Goal: Navigation & Orientation: Find specific page/section

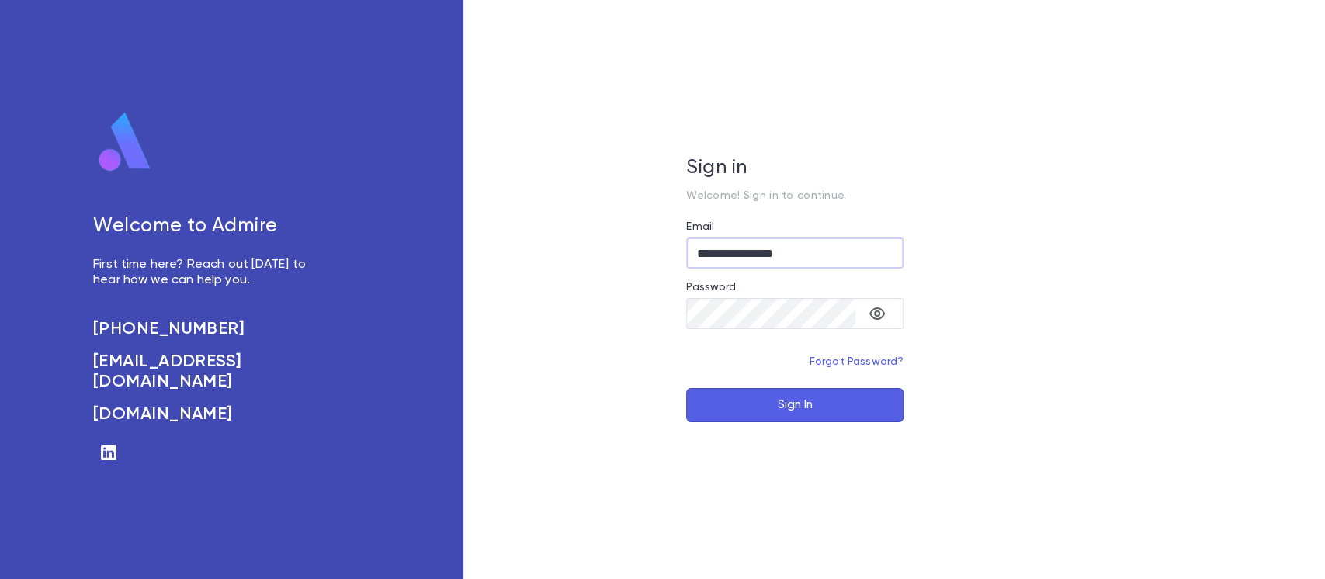
type input "**********"
click at [806, 413] on button "Sign In" at bounding box center [794, 405] width 217 height 34
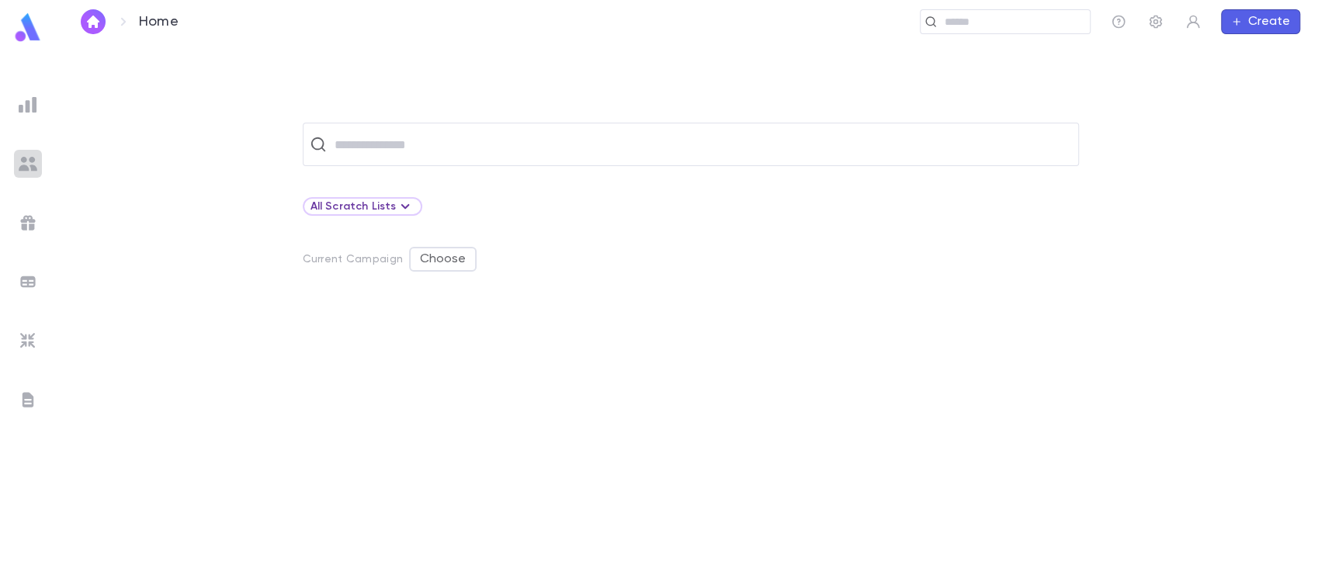
click at [33, 168] on img at bounding box center [28, 163] width 19 height 19
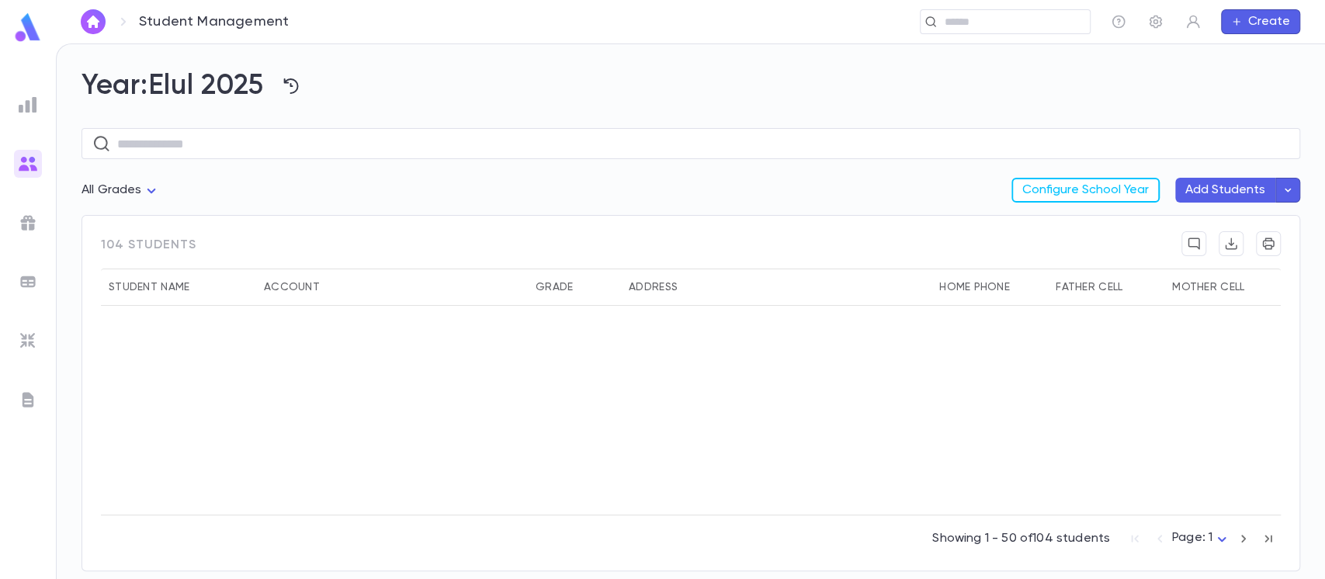
scroll to position [1828, 0]
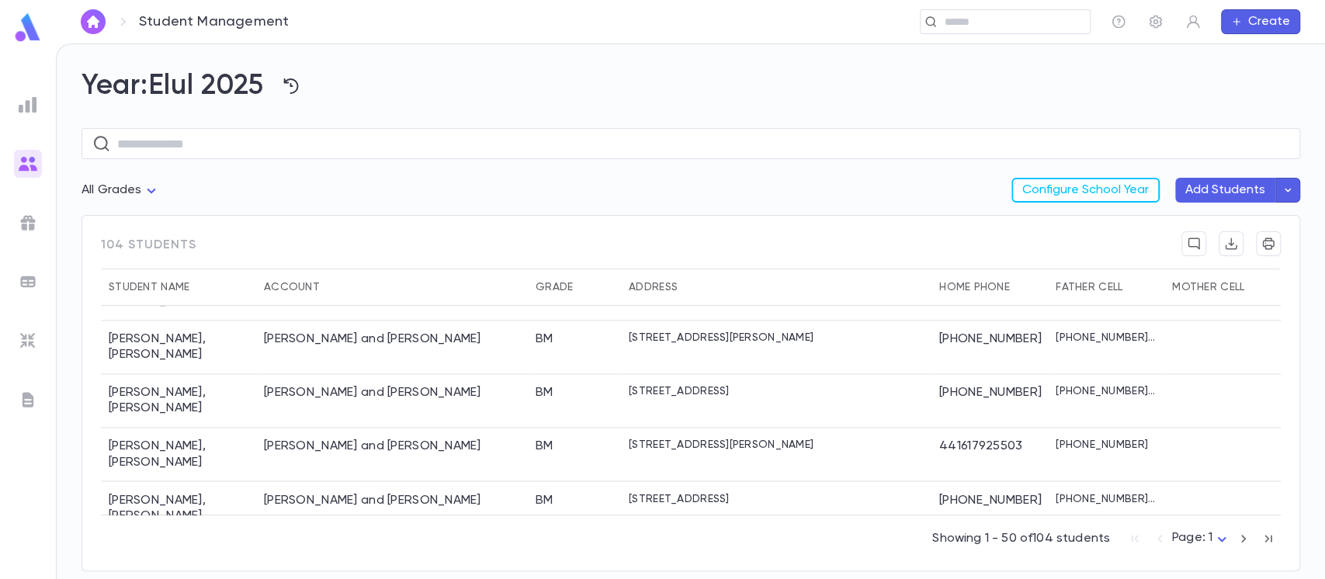
click at [1236, 538] on icon "button" at bounding box center [1243, 538] width 17 height 19
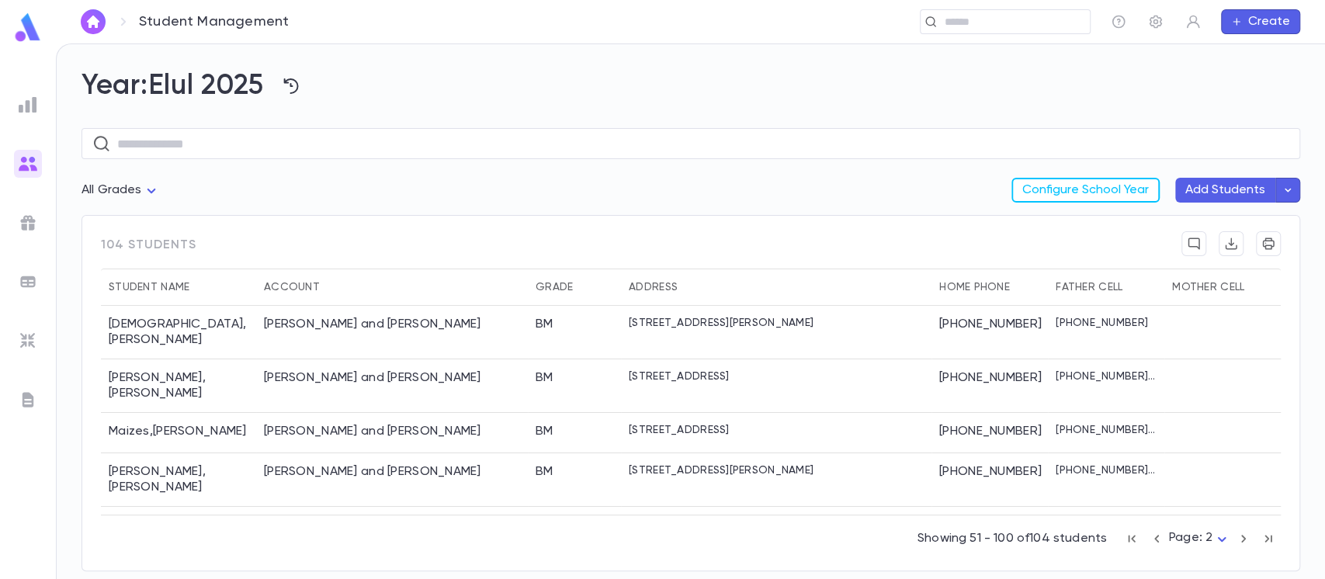
click at [1241, 540] on icon "button" at bounding box center [1243, 538] width 17 height 19
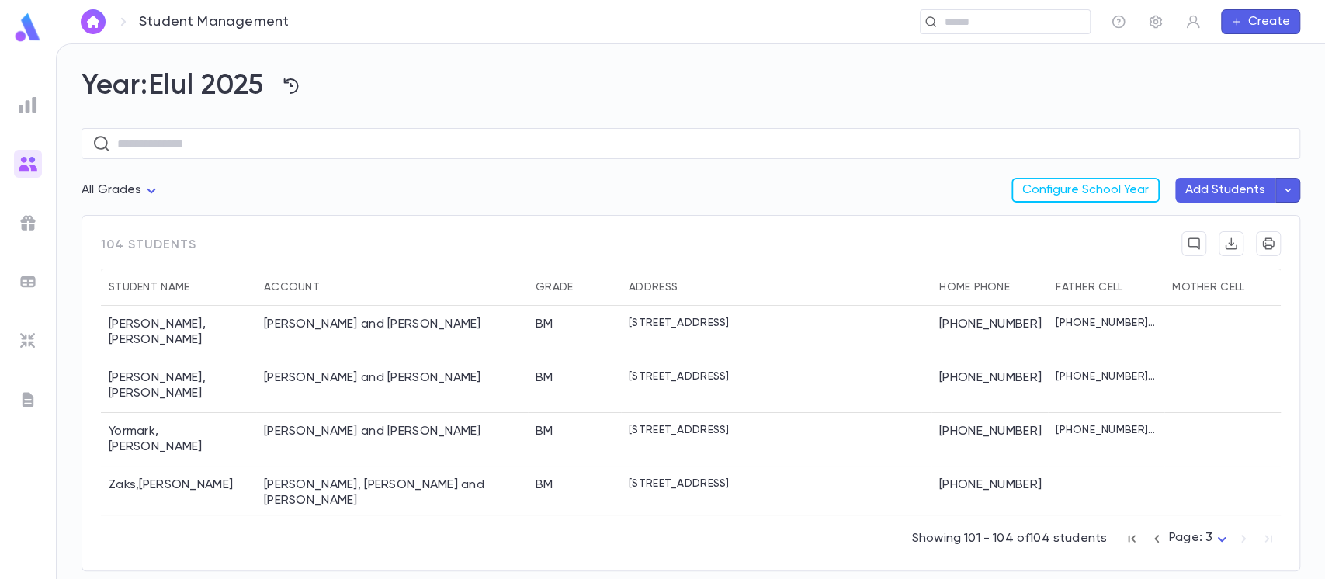
click at [1149, 541] on icon "button" at bounding box center [1156, 538] width 17 height 19
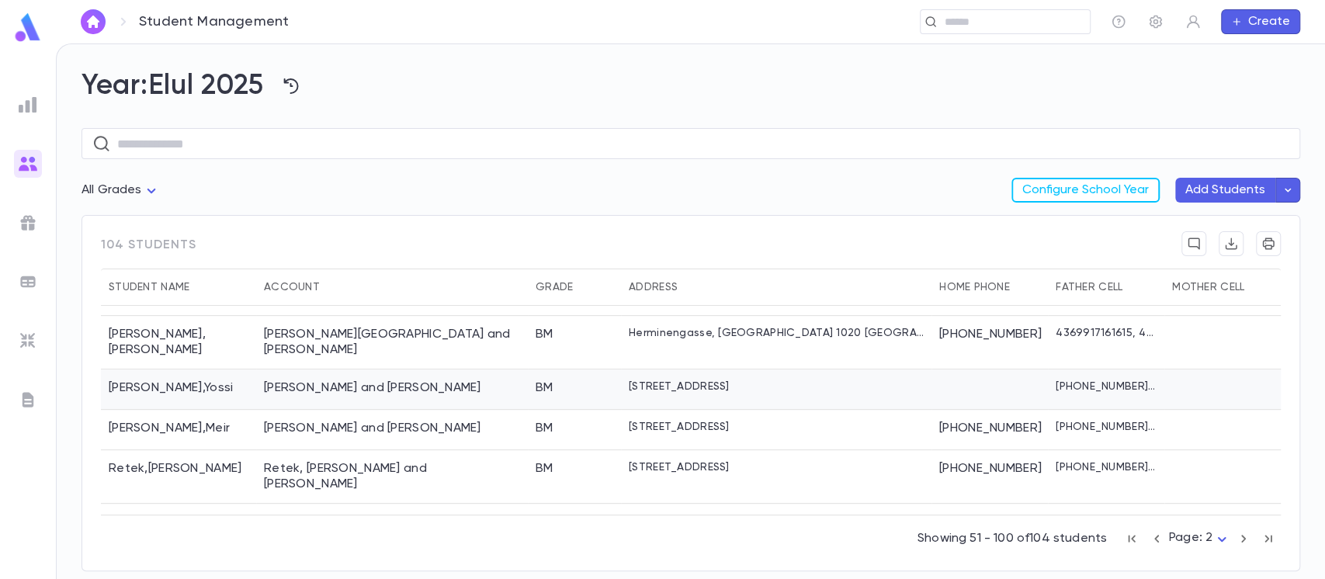
scroll to position [573, 0]
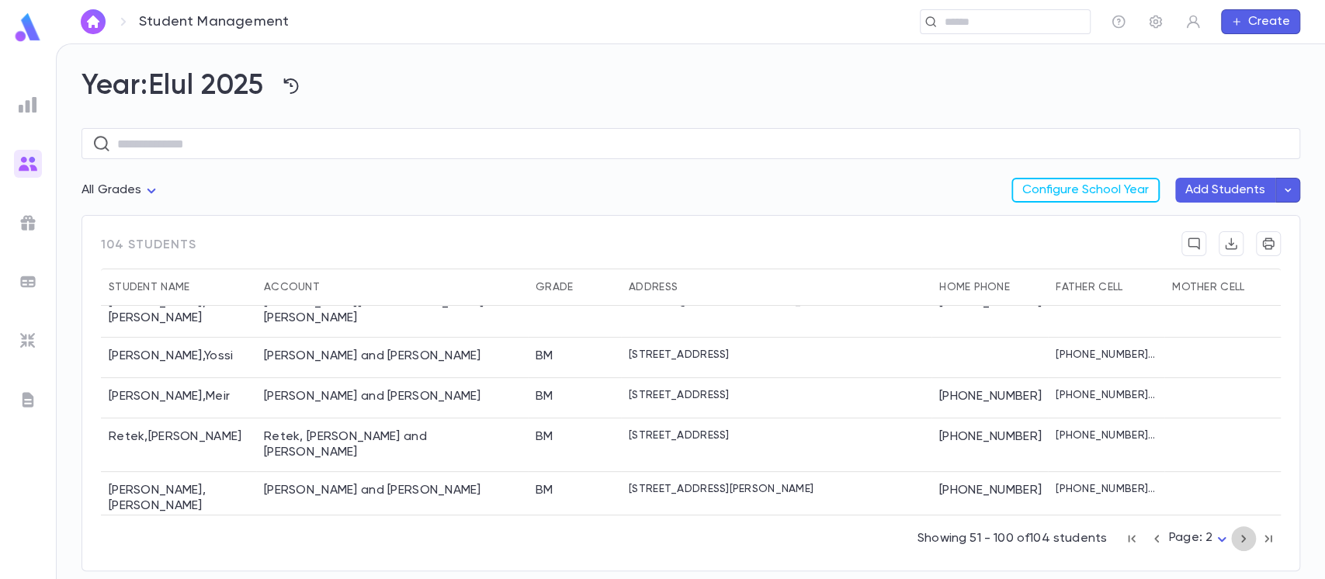
click at [1241, 542] on icon "button" at bounding box center [1243, 538] width 17 height 19
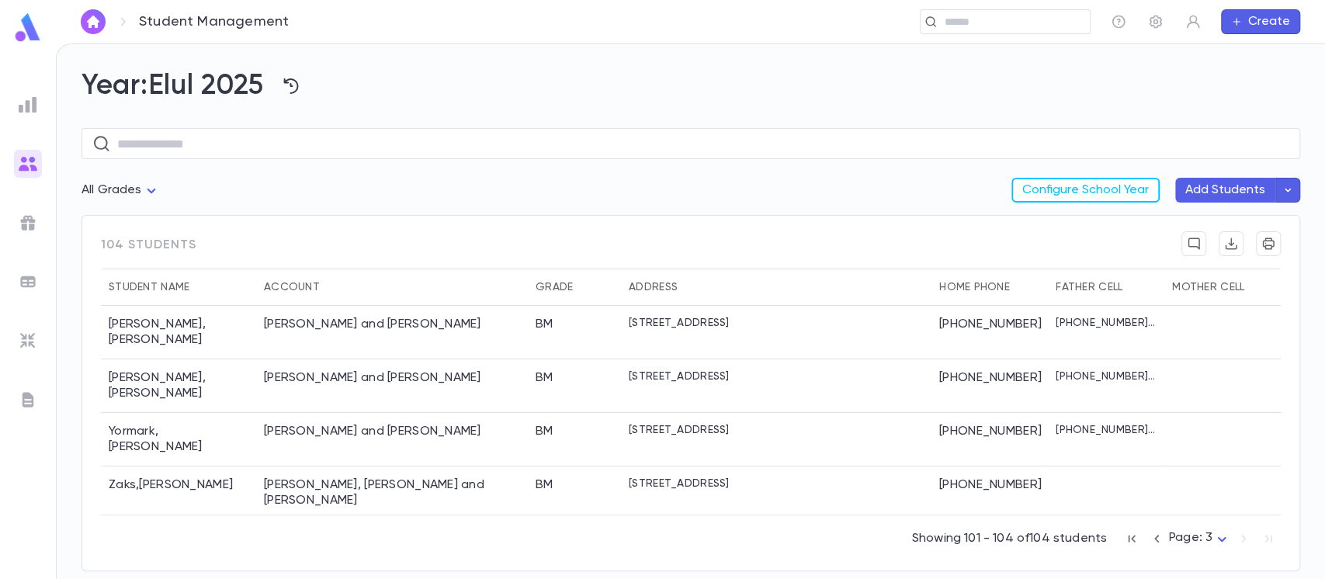
click at [1154, 540] on icon "button" at bounding box center [1156, 538] width 17 height 19
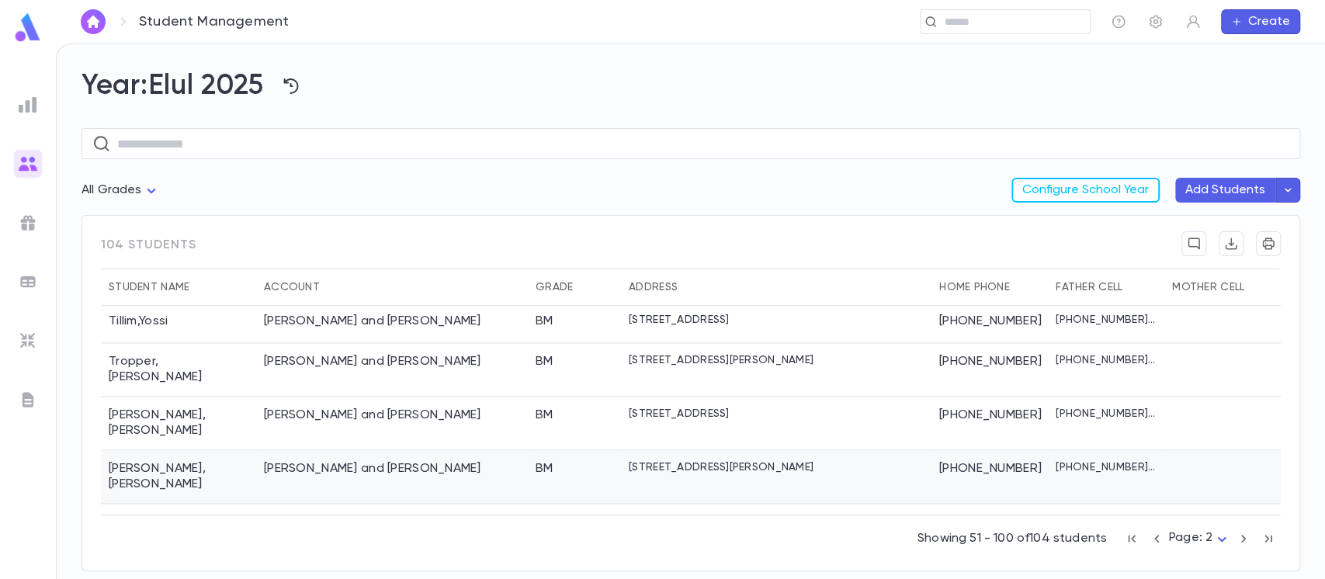
scroll to position [1608, 0]
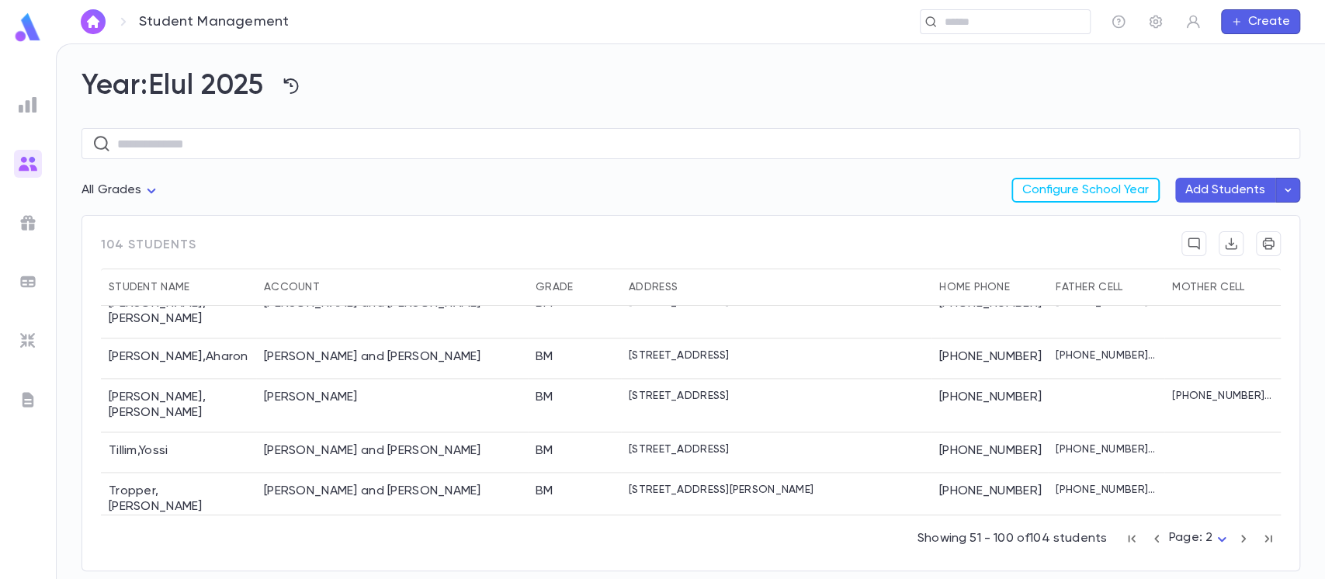
click at [1135, 540] on icon "button" at bounding box center [1131, 538] width 17 height 19
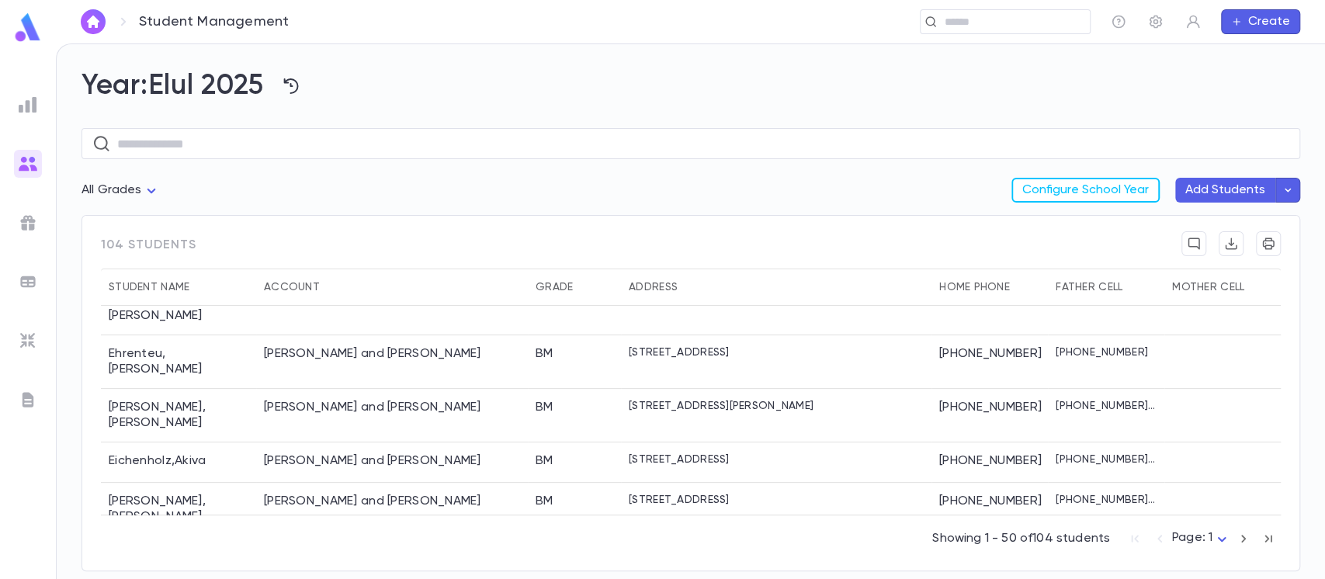
scroll to position [311, 0]
